Goal: Task Accomplishment & Management: Use online tool/utility

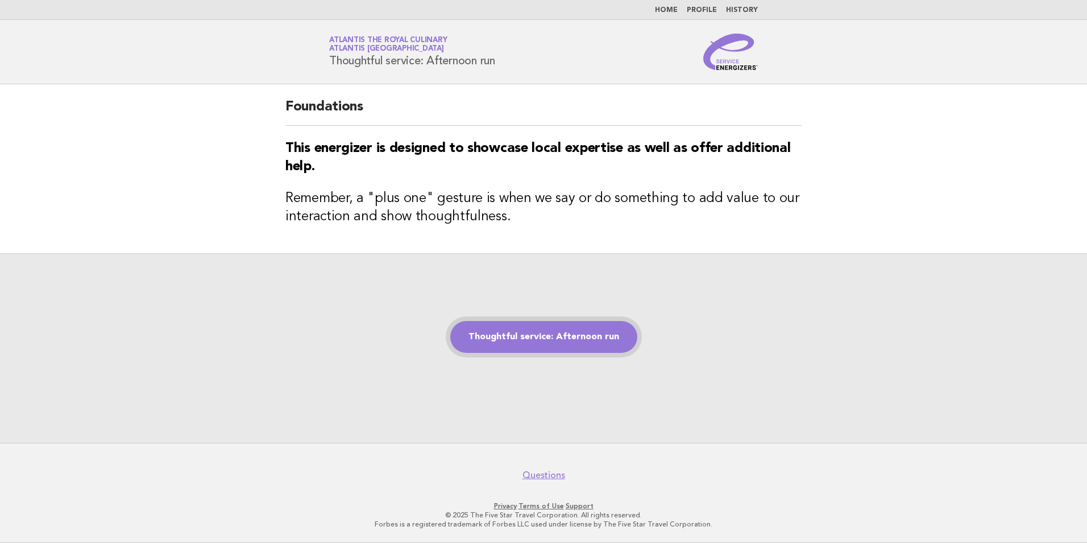
click at [529, 336] on link "Thoughtful service: Afternoon run" at bounding box center [543, 337] width 187 height 32
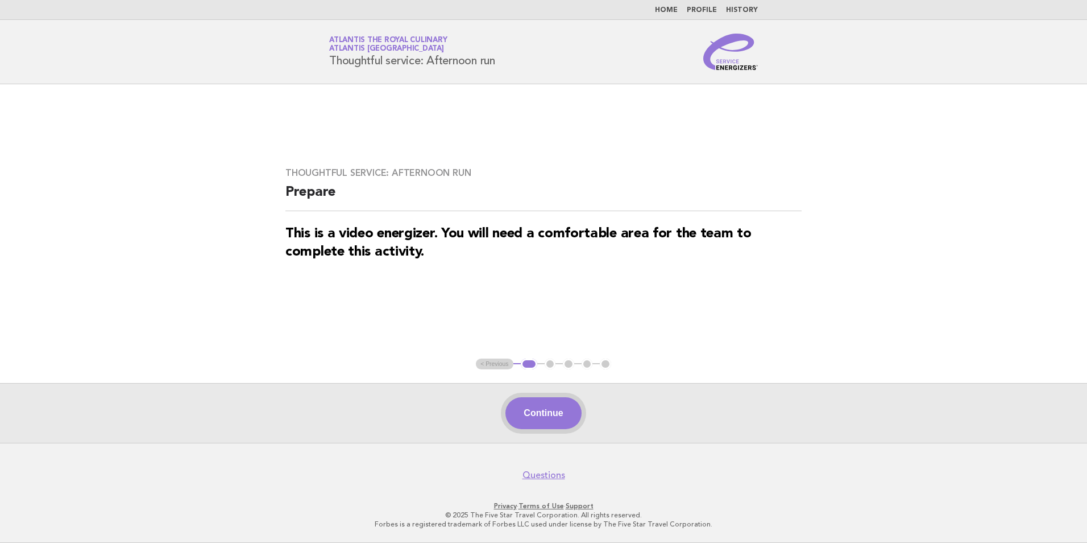
click at [536, 417] on button "Continue" at bounding box center [544, 413] width 76 height 32
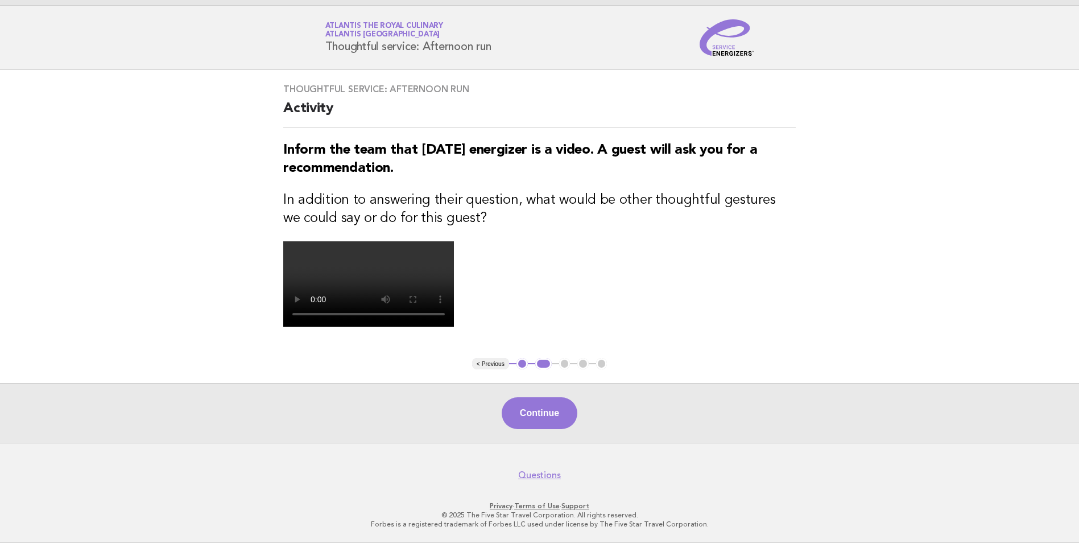
scroll to position [114, 0]
click at [553, 429] on button "Continue" at bounding box center [540, 413] width 76 height 32
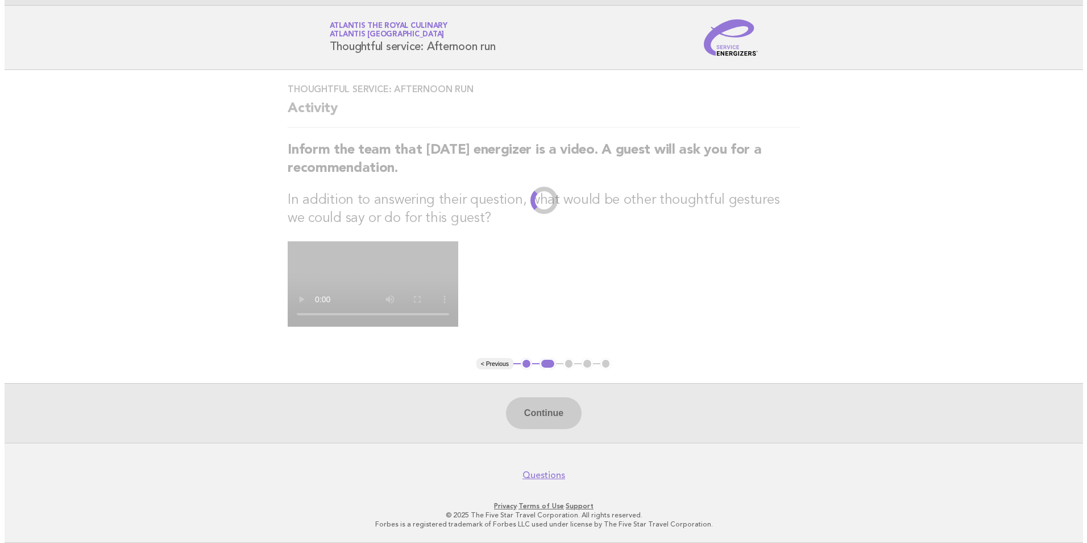
scroll to position [0, 0]
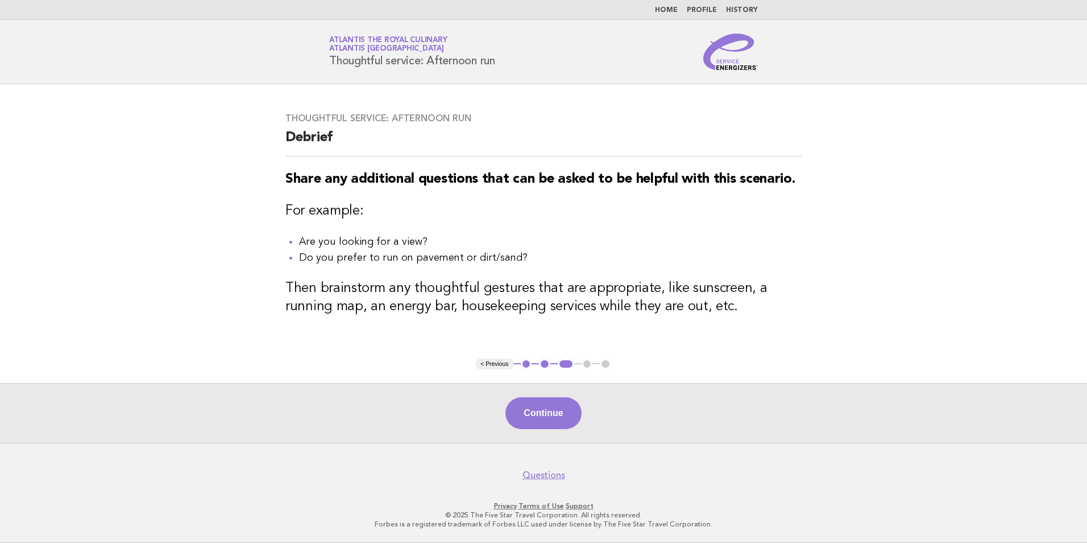
click at [537, 414] on button "Continue" at bounding box center [544, 413] width 76 height 32
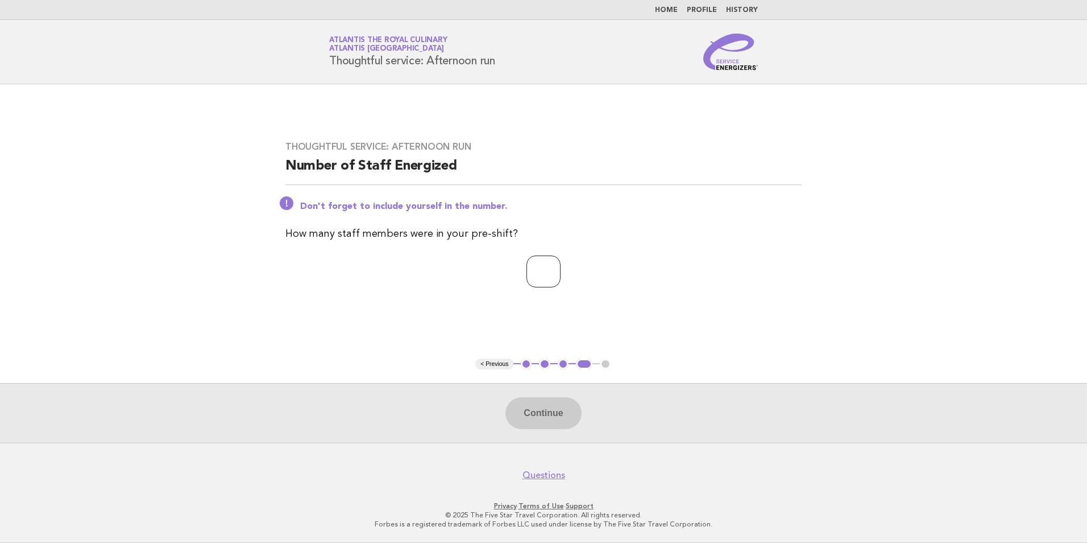
click at [527, 276] on input "number" at bounding box center [544, 271] width 34 height 32
type input "*"
click at [541, 427] on button "Continue" at bounding box center [544, 413] width 76 height 32
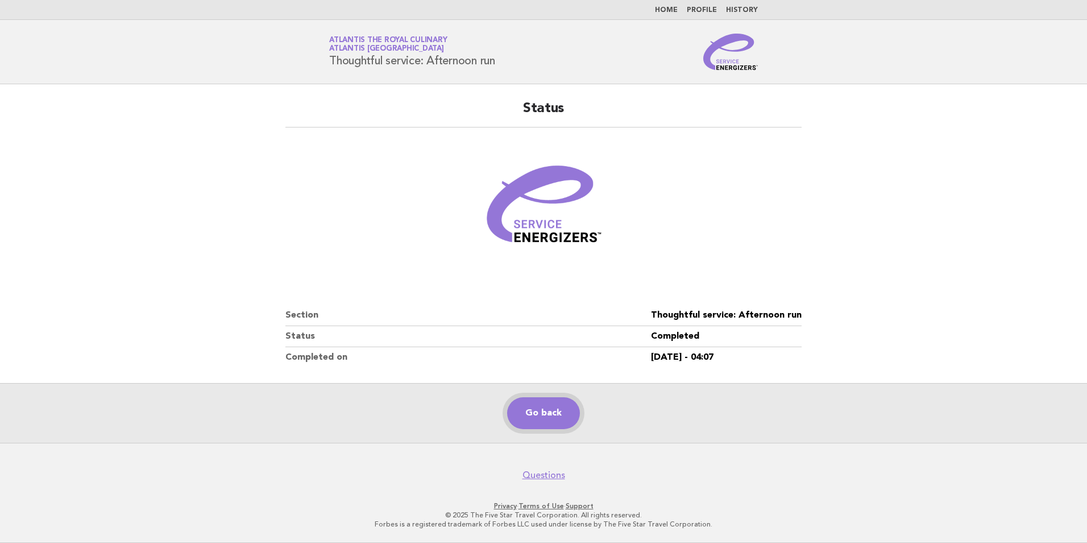
click at [544, 412] on link "Go back" at bounding box center [543, 413] width 73 height 32
